Goal: Find specific page/section: Find specific page/section

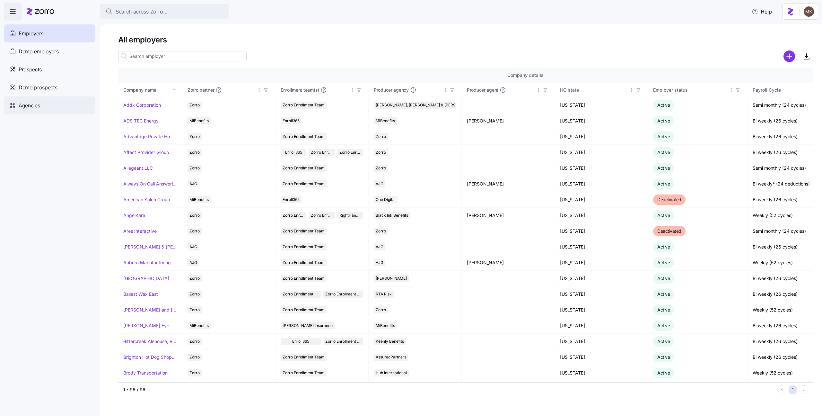
click at [38, 109] on div "Agencies" at bounding box center [49, 105] width 91 height 18
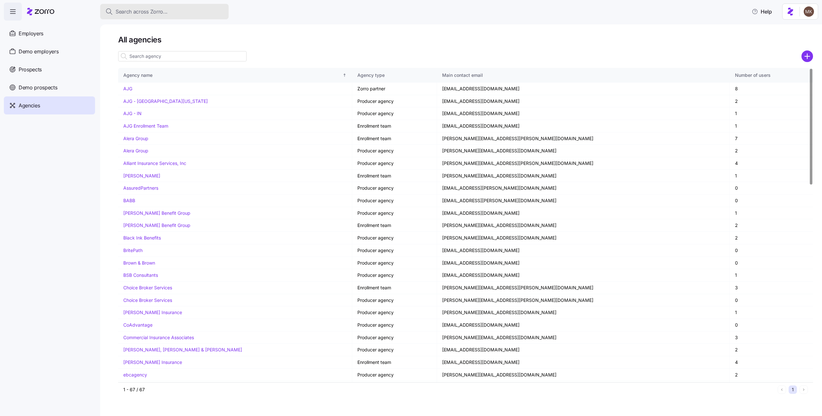
click at [149, 14] on span "Search across Zorro..." at bounding box center [142, 12] width 52 height 8
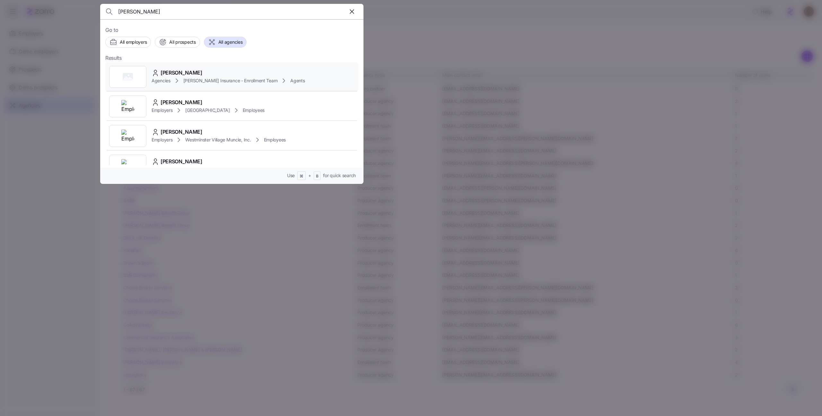
type input "Andrea Berry"
click at [195, 74] on div "Andrea Berry" at bounding box center [229, 73] width 154 height 8
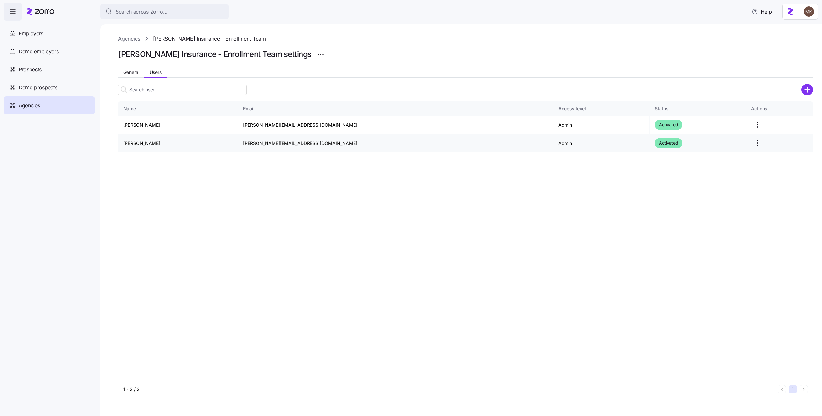
click at [738, 142] on html "Search across Zorro... Help Employers Demo employers Prospects Demo prospects A…" at bounding box center [411, 206] width 822 height 412
click at [525, 159] on html "Search across Zorro... Help Employers Demo employers Prospects Demo prospects A…" at bounding box center [411, 206] width 822 height 412
click at [127, 70] on span "General" at bounding box center [131, 72] width 16 height 4
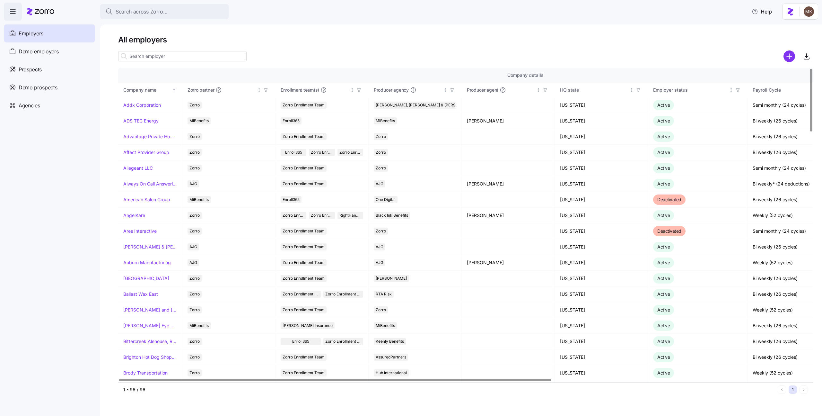
click at [809, 18] on html "Search across Zorro... Help Employers Demo employers Prospects Demo prospects A…" at bounding box center [411, 206] width 822 height 412
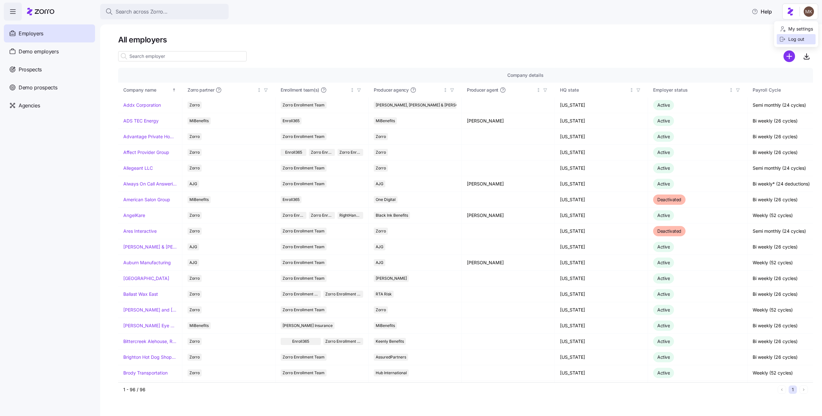
click at [804, 41] on div "Log out" at bounding box center [792, 39] width 25 height 7
